Goal: Entertainment & Leisure: Consume media (video, audio)

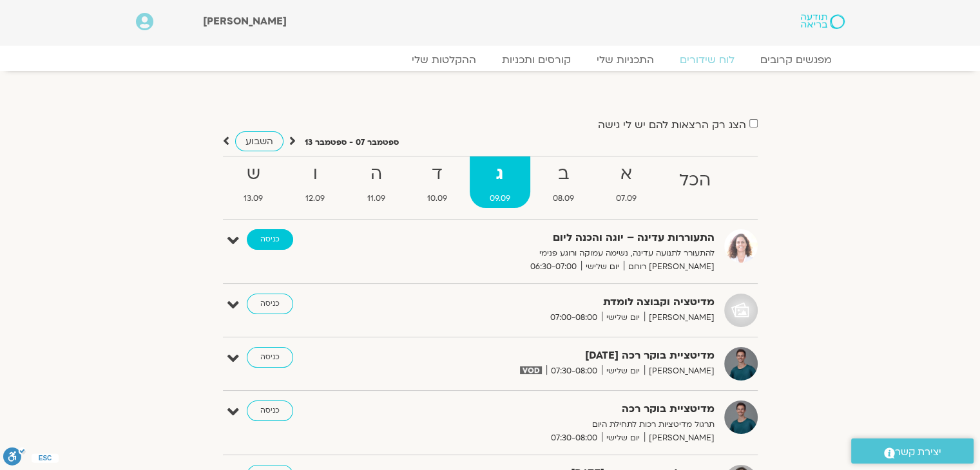
click at [273, 243] on link "כניסה" at bounding box center [270, 239] width 46 height 21
click at [436, 186] on strong "ד" at bounding box center [437, 174] width 60 height 29
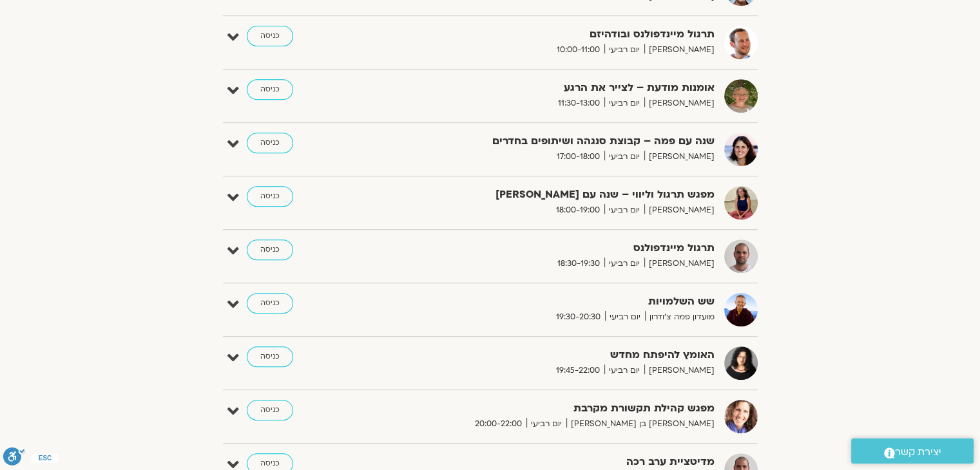
scroll to position [580, 0]
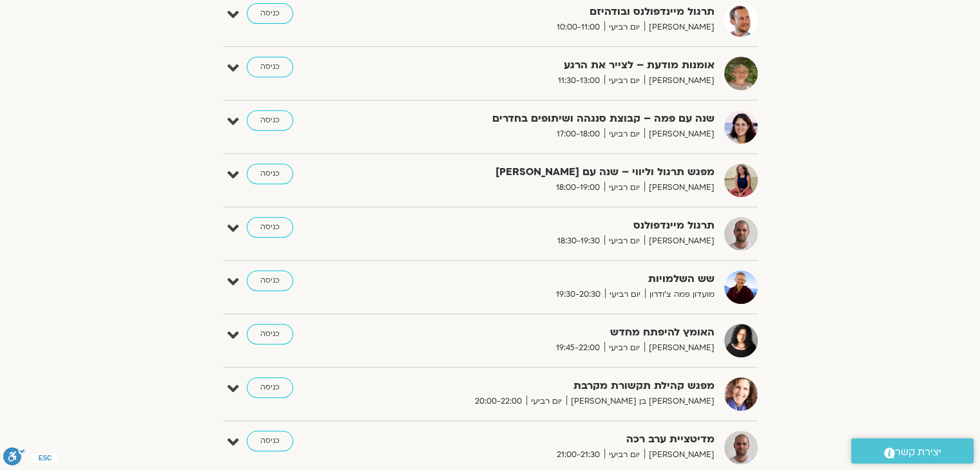
click at [735, 179] on img at bounding box center [741, 181] width 34 height 34
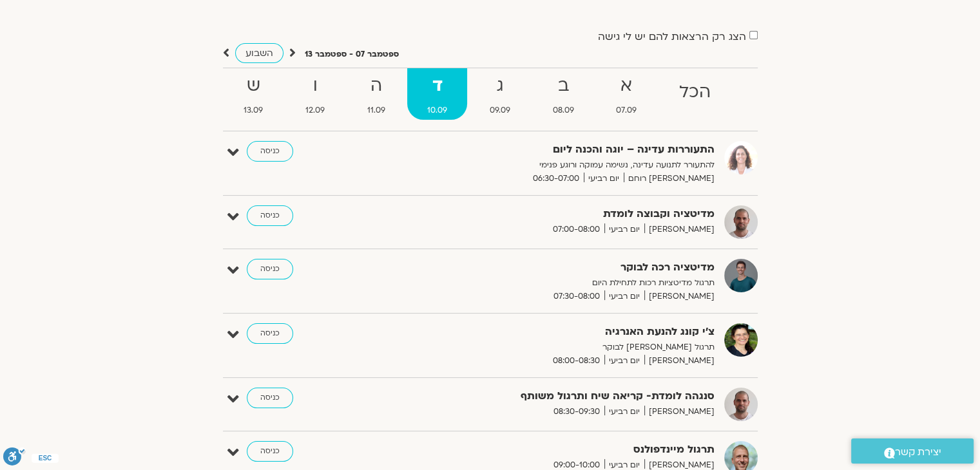
scroll to position [0, 0]
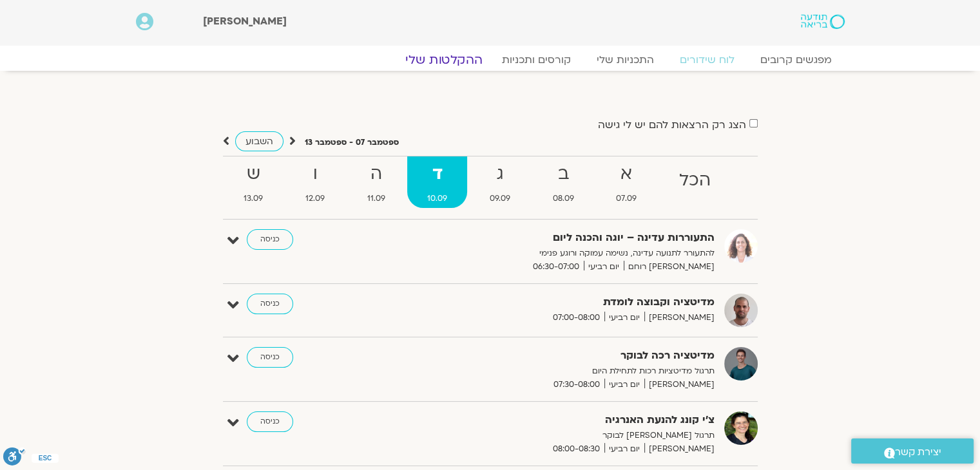
click at [463, 63] on link "ההקלטות שלי" at bounding box center [444, 59] width 108 height 15
click at [461, 61] on link "ההקלטות שלי" at bounding box center [444, 59] width 108 height 15
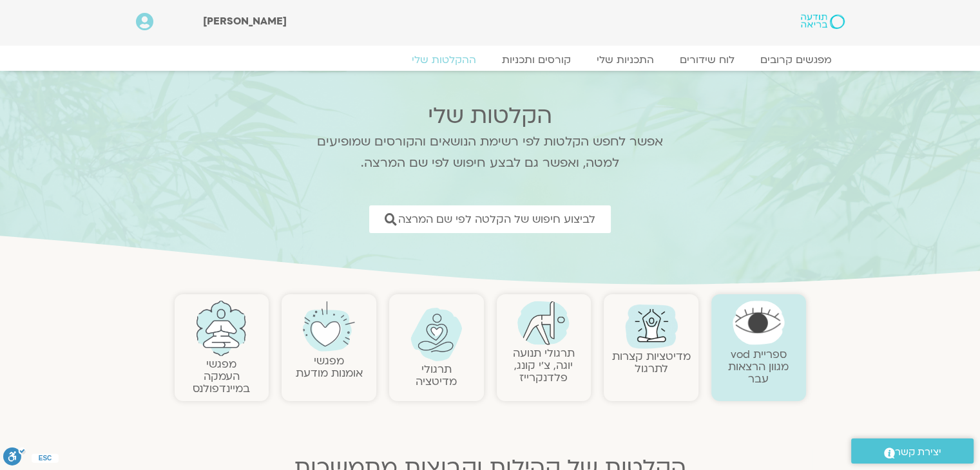
click at [555, 358] on link "תרגולי תנועה יוגה, צ׳י קונג, פלדנקרייז" at bounding box center [544, 365] width 62 height 39
click at [539, 345] on img at bounding box center [544, 323] width 52 height 44
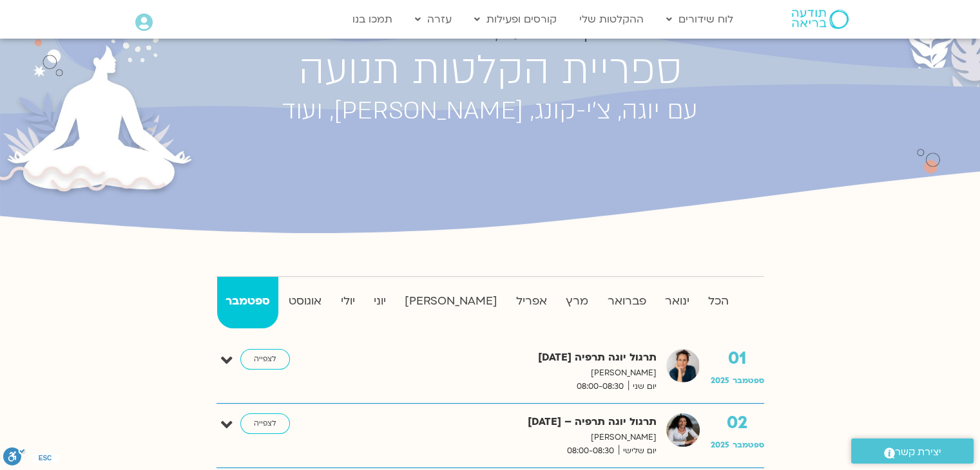
scroll to position [129, 0]
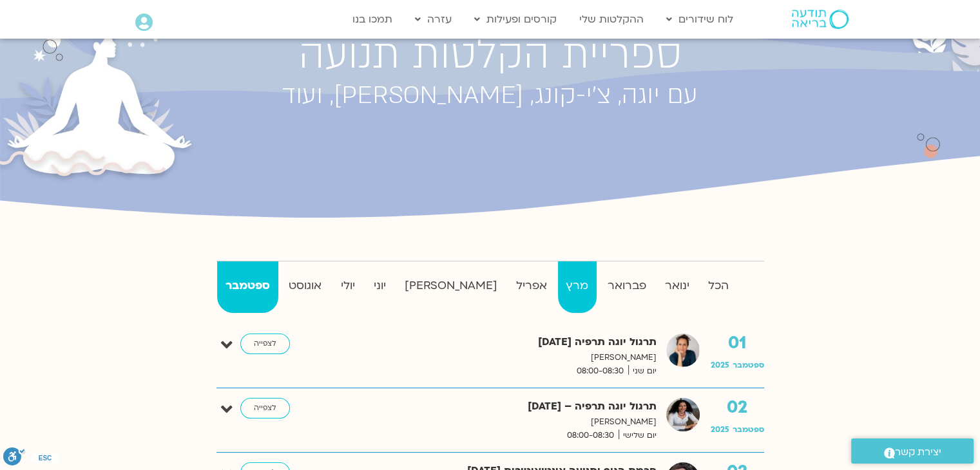
click at [558, 285] on strong "מרץ" at bounding box center [577, 285] width 39 height 19
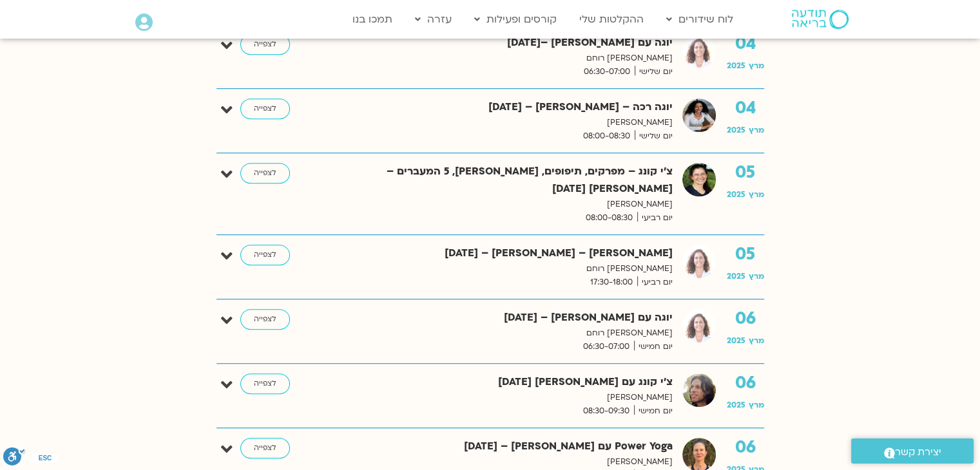
scroll to position [838, 0]
